Goal: Information Seeking & Learning: Learn about a topic

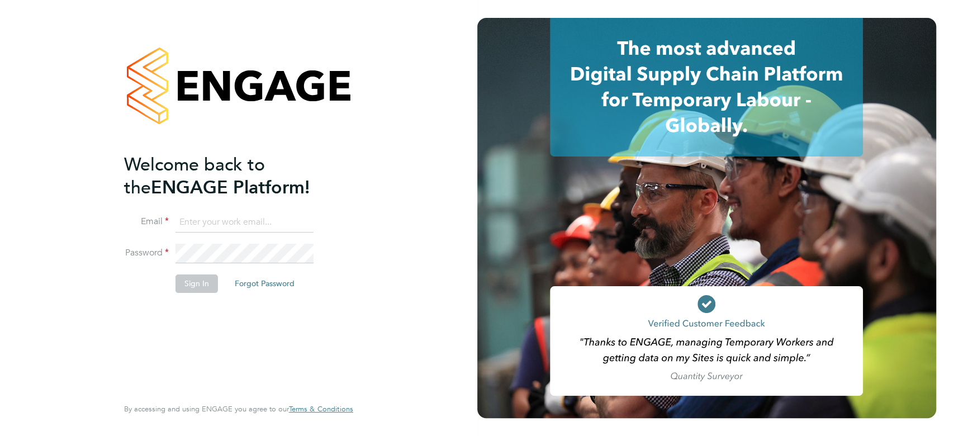
type input "seddon@psrsolutions.co.uk"
click at [201, 282] on button "Sign In" at bounding box center [197, 283] width 42 height 18
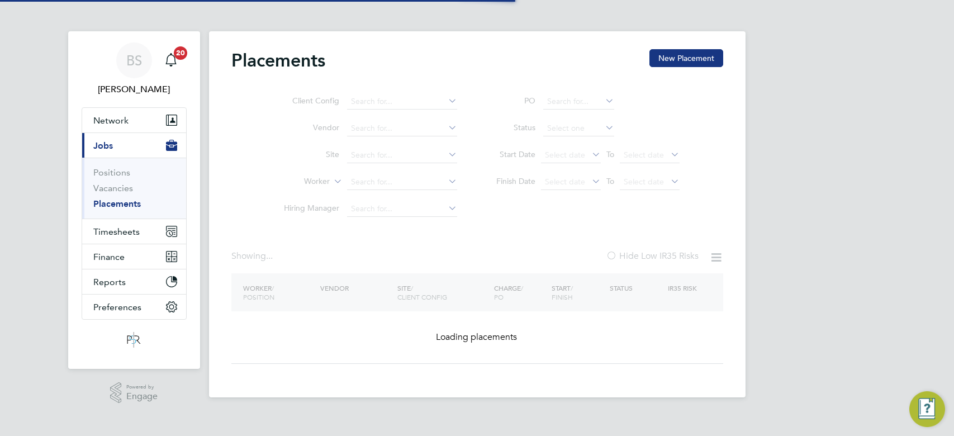
type input "Countryside Properties UK Ltd"
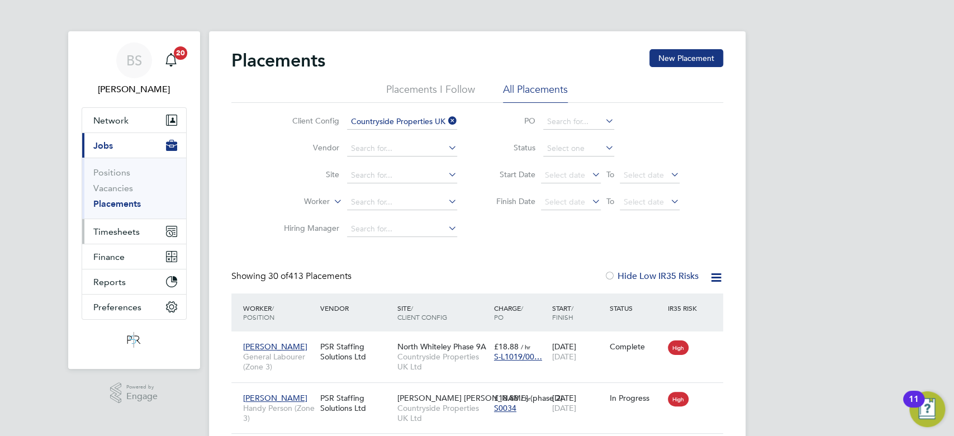
click at [114, 233] on span "Timesheets" at bounding box center [116, 231] width 46 height 11
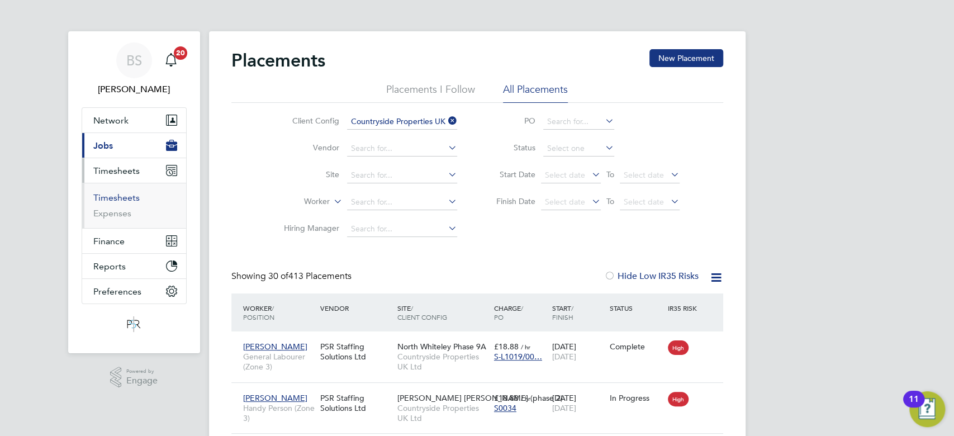
click at [132, 197] on link "Timesheets" at bounding box center [116, 197] width 46 height 11
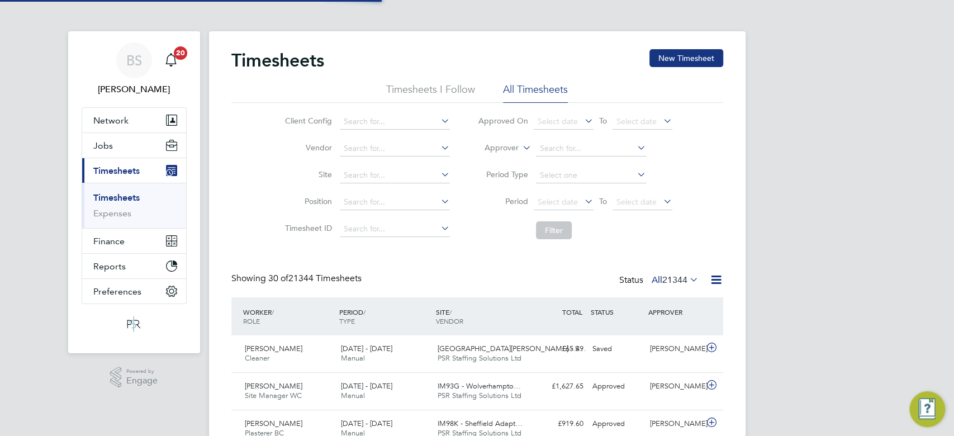
click at [520, 143] on icon at bounding box center [520, 145] width 0 height 10
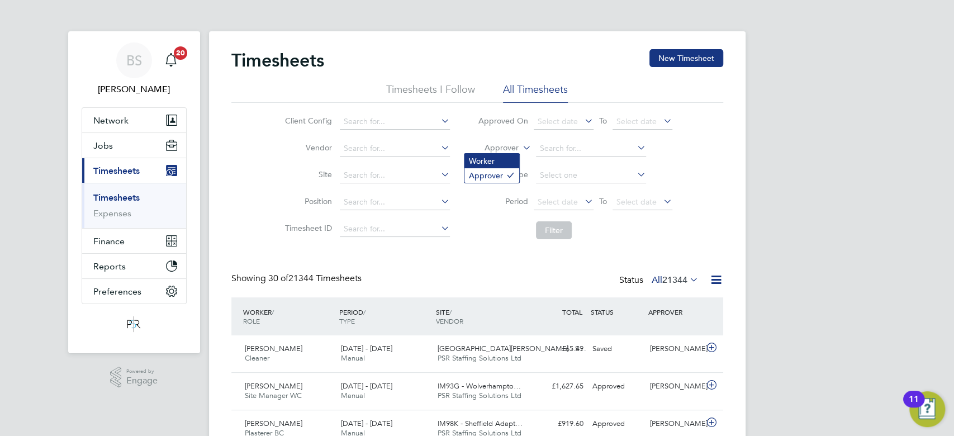
click at [497, 164] on li "Worker" at bounding box center [492, 161] width 55 height 15
click at [552, 153] on input at bounding box center [591, 149] width 110 height 16
click at [608, 159] on b "Campbell" at bounding box center [640, 164] width 65 height 10
type input "Andrew Campbell"
click at [565, 230] on button "Filter" at bounding box center [554, 230] width 36 height 18
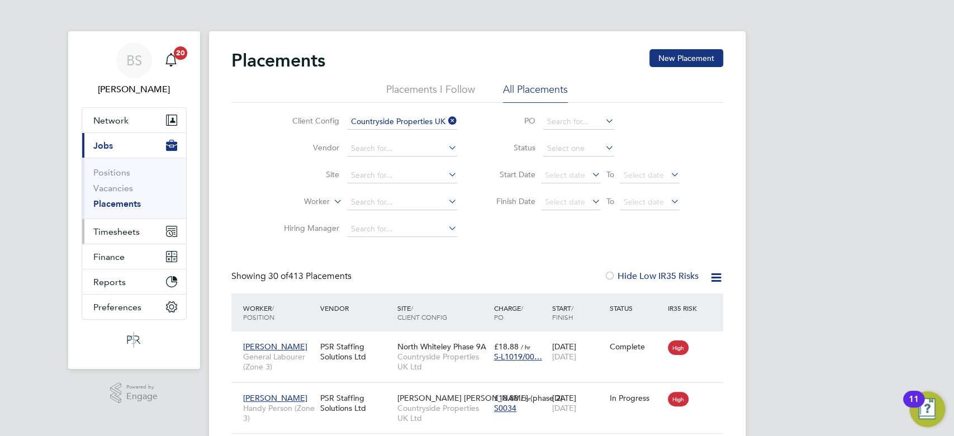
click at [100, 230] on span "Timesheets" at bounding box center [116, 231] width 46 height 11
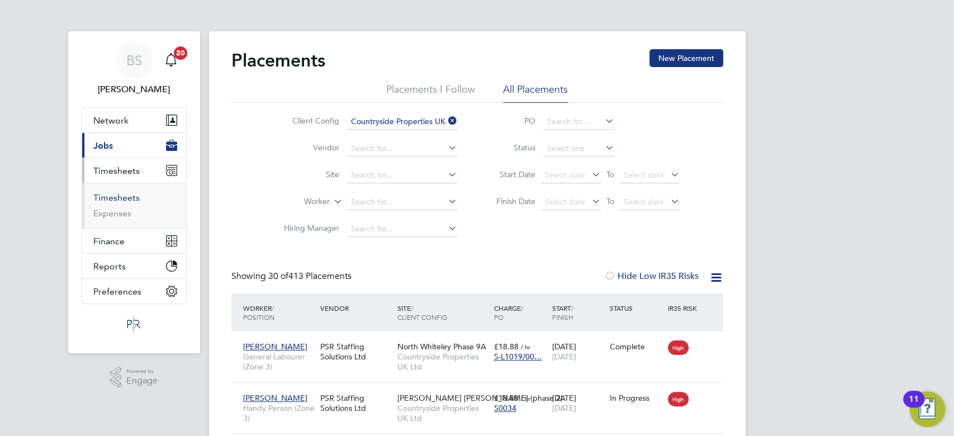
click at [132, 194] on link "Timesheets" at bounding box center [116, 197] width 46 height 11
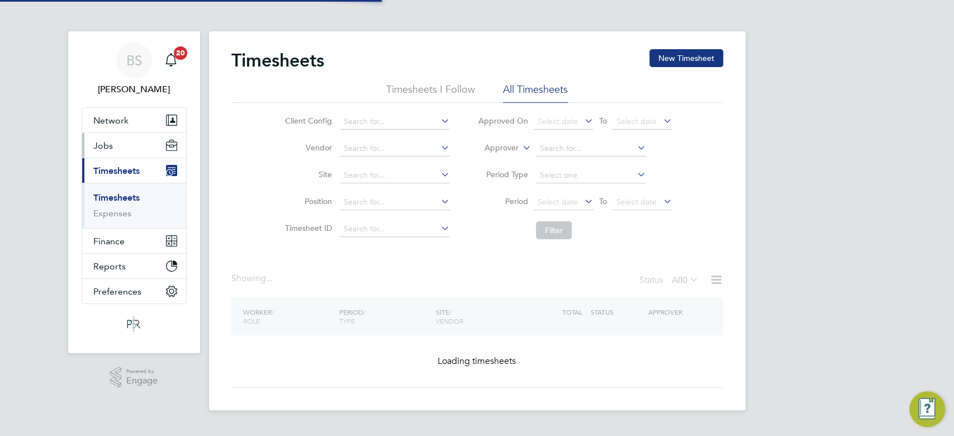
click at [127, 150] on button "Jobs" at bounding box center [134, 145] width 104 height 25
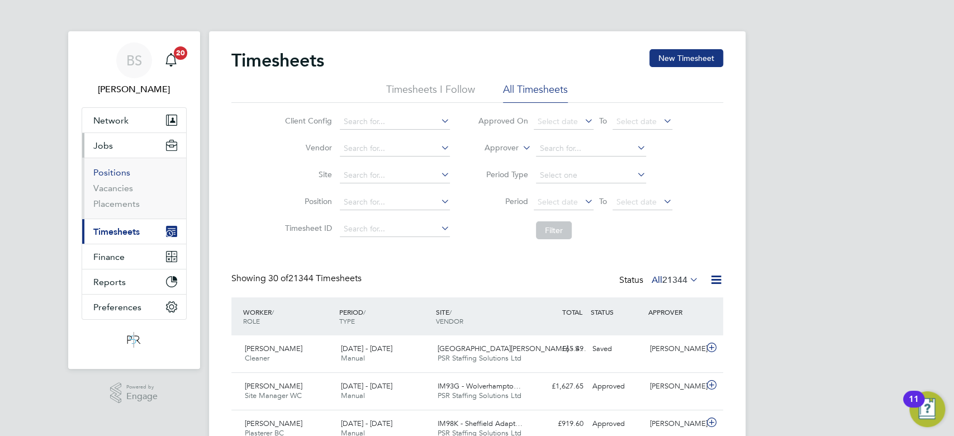
click at [122, 172] on link "Positions" at bounding box center [111, 172] width 37 height 11
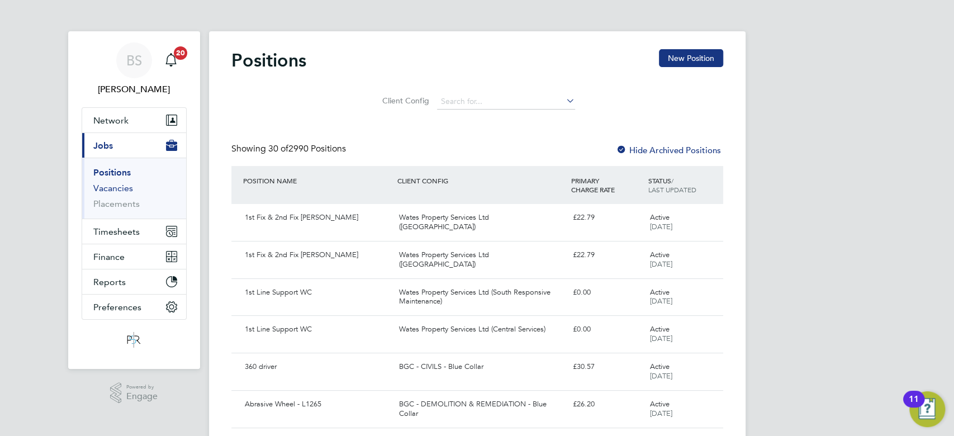
click at [123, 190] on link "Vacancies" at bounding box center [113, 188] width 40 height 11
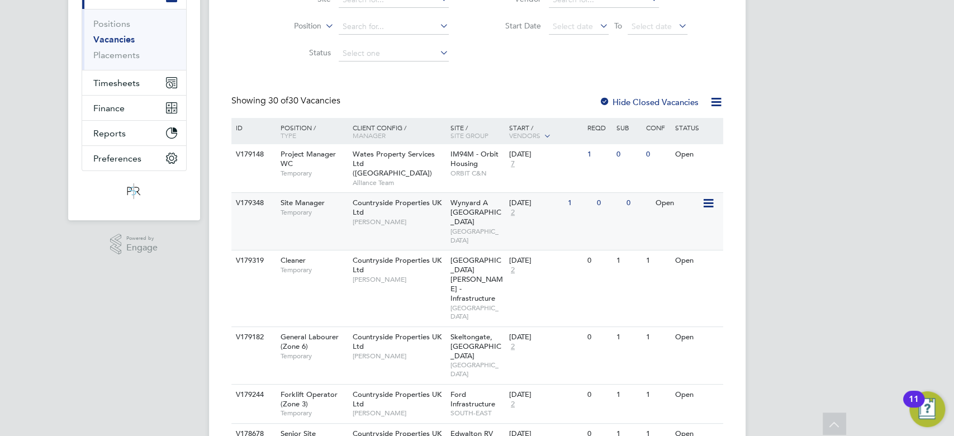
click at [513, 208] on span "2" at bounding box center [512, 213] width 7 height 10
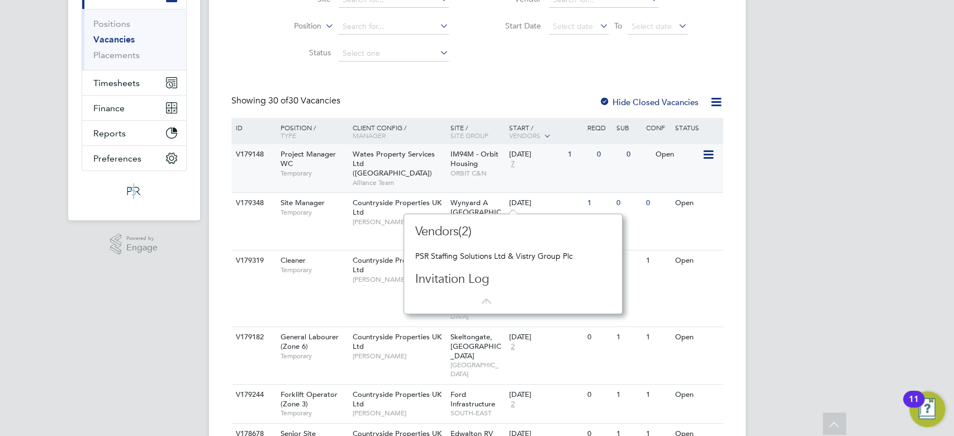
click at [513, 163] on span "7" at bounding box center [512, 164] width 7 height 10
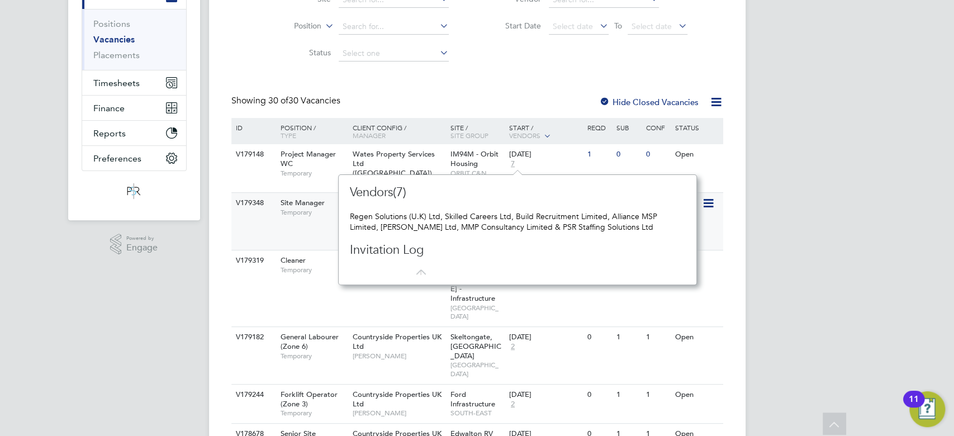
click at [322, 209] on div "Site Manager Temporary" at bounding box center [311, 207] width 78 height 29
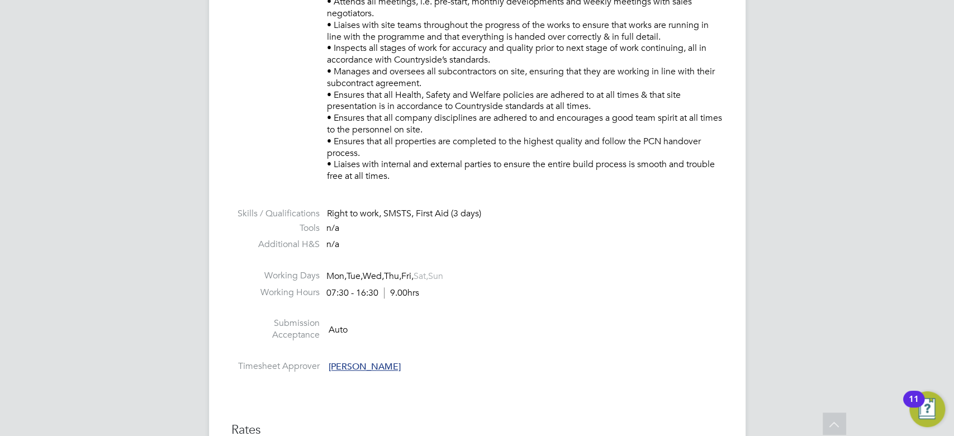
scroll to position [671, 0]
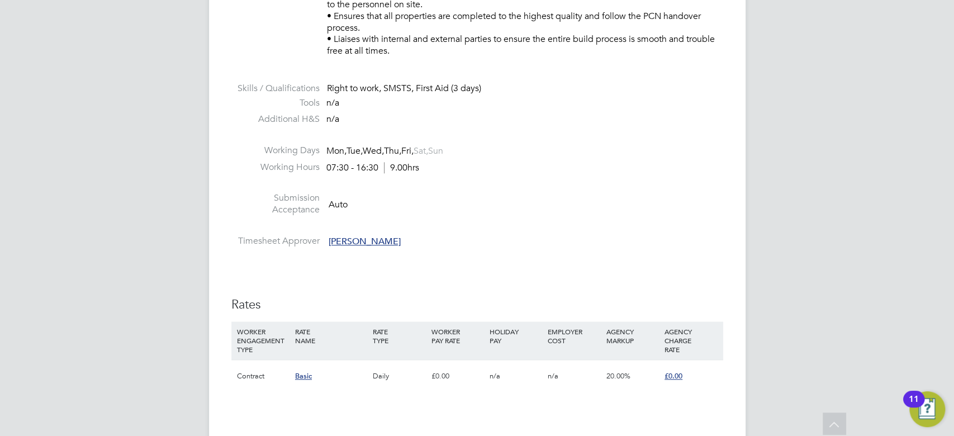
click at [606, 263] on div "IR35 Determination IR35 Status Inside IR35 Status Determination Statement Role_…" at bounding box center [477, 272] width 492 height 1410
